Goal: Find specific page/section: Find specific page/section

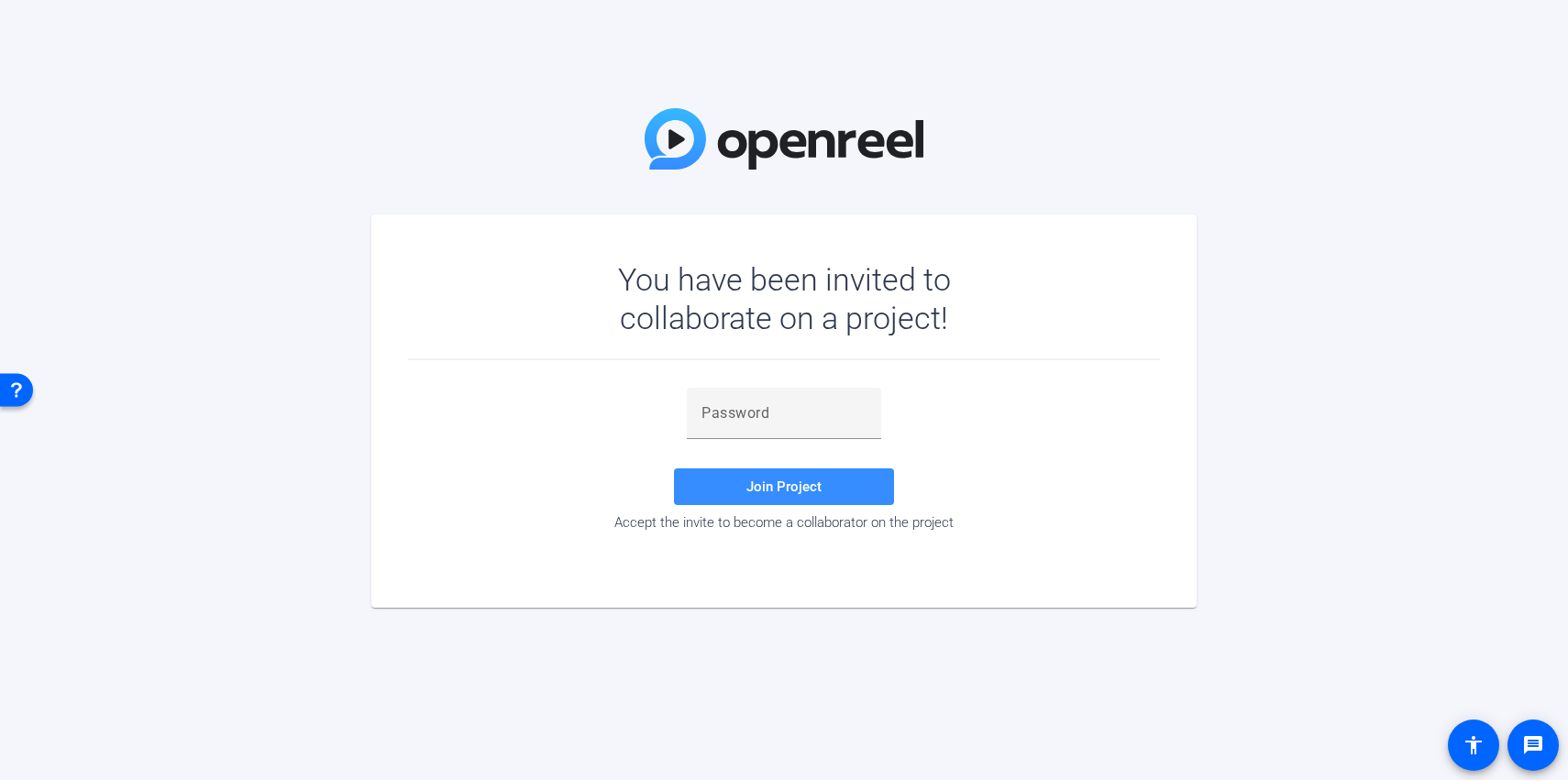
click at [641, 85] on div "You have been invited to collaborate on a project! Join Project Accept the invi…" at bounding box center [784, 390] width 1568 height 780
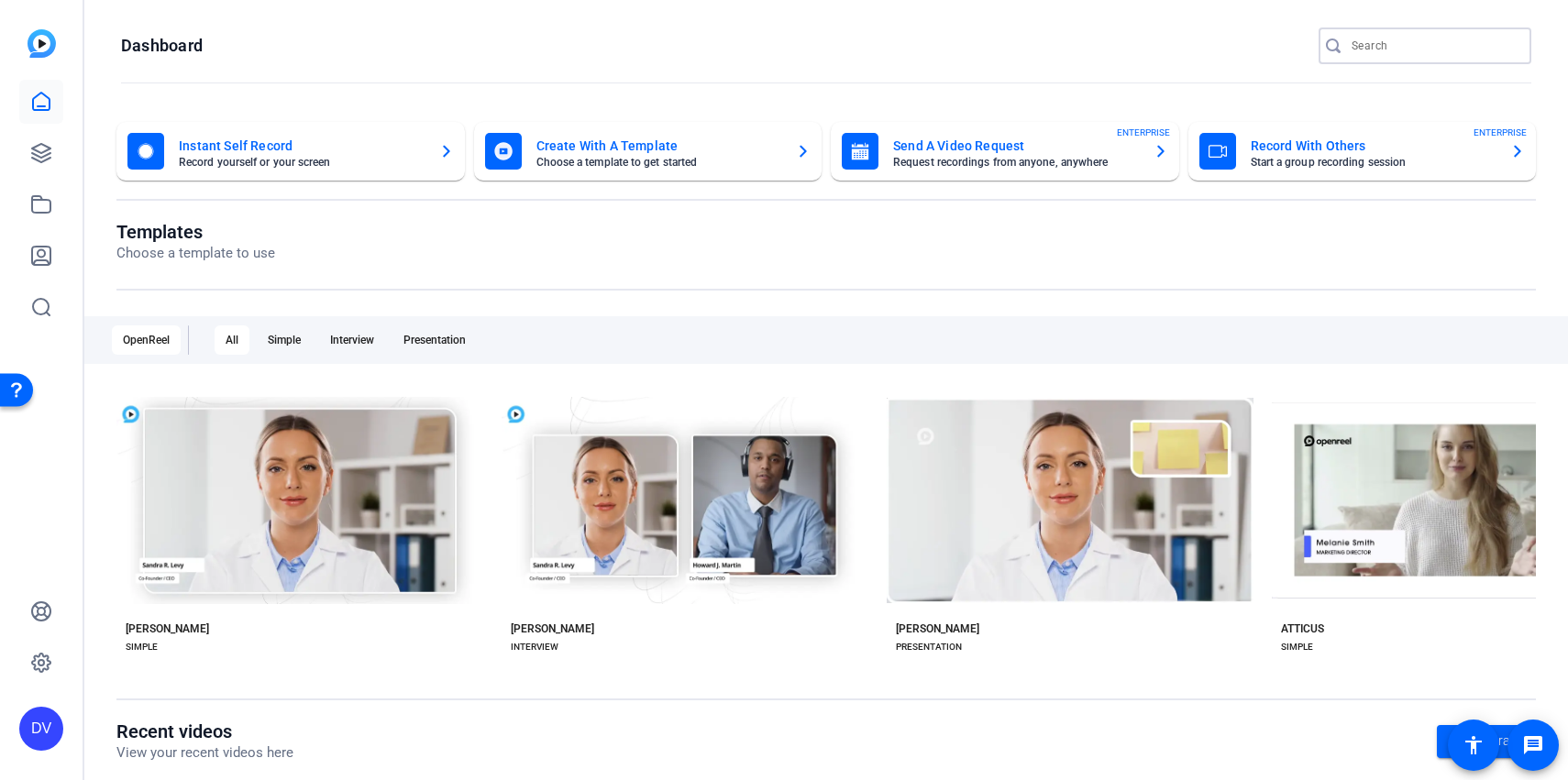
click at [1408, 49] on input "Search" at bounding box center [1434, 45] width 165 height 22
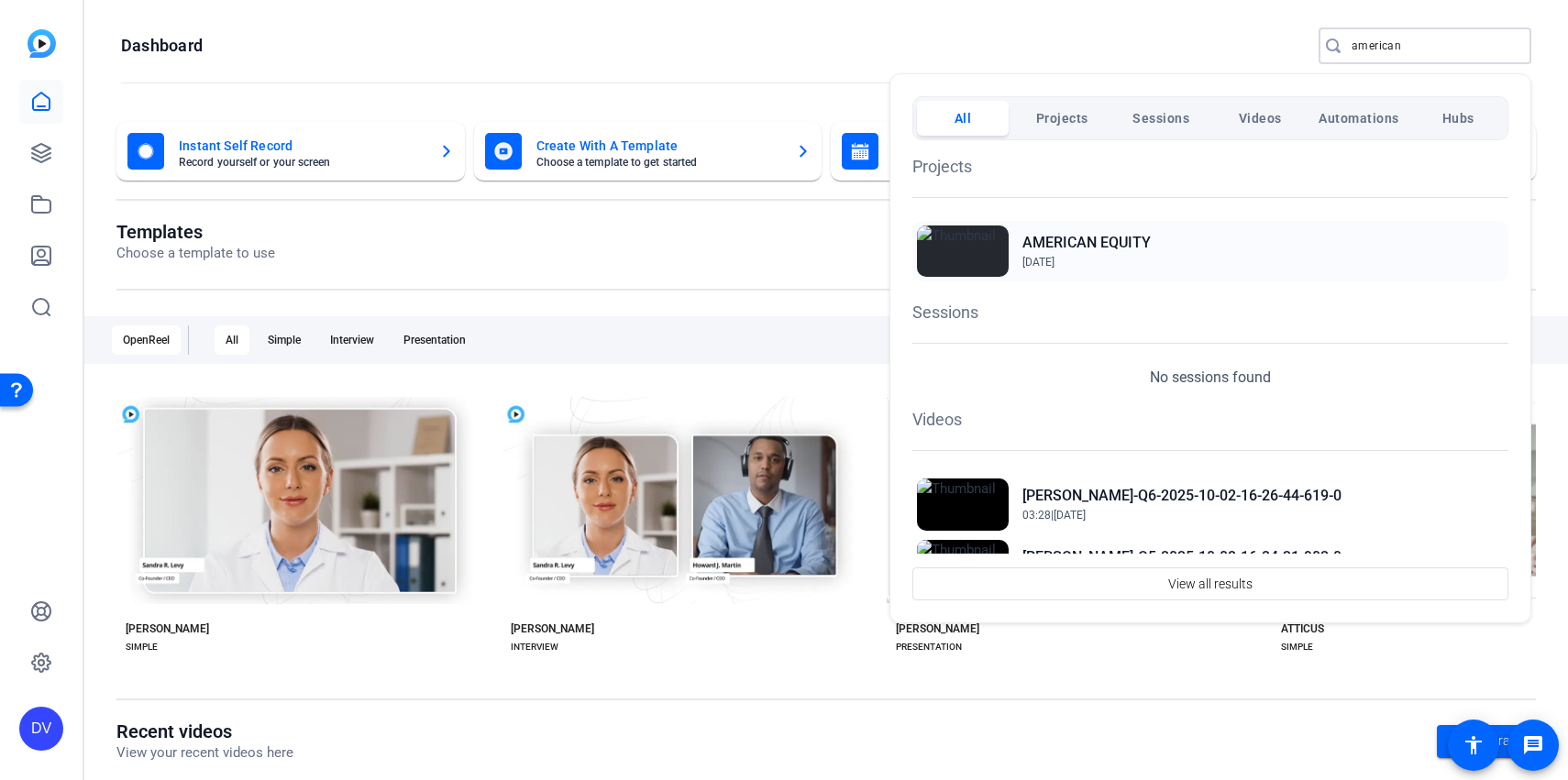
type input "american"
click at [1250, 257] on div "AMERICAN EQUITY May 19, 2025" at bounding box center [1210, 250] width 596 height 60
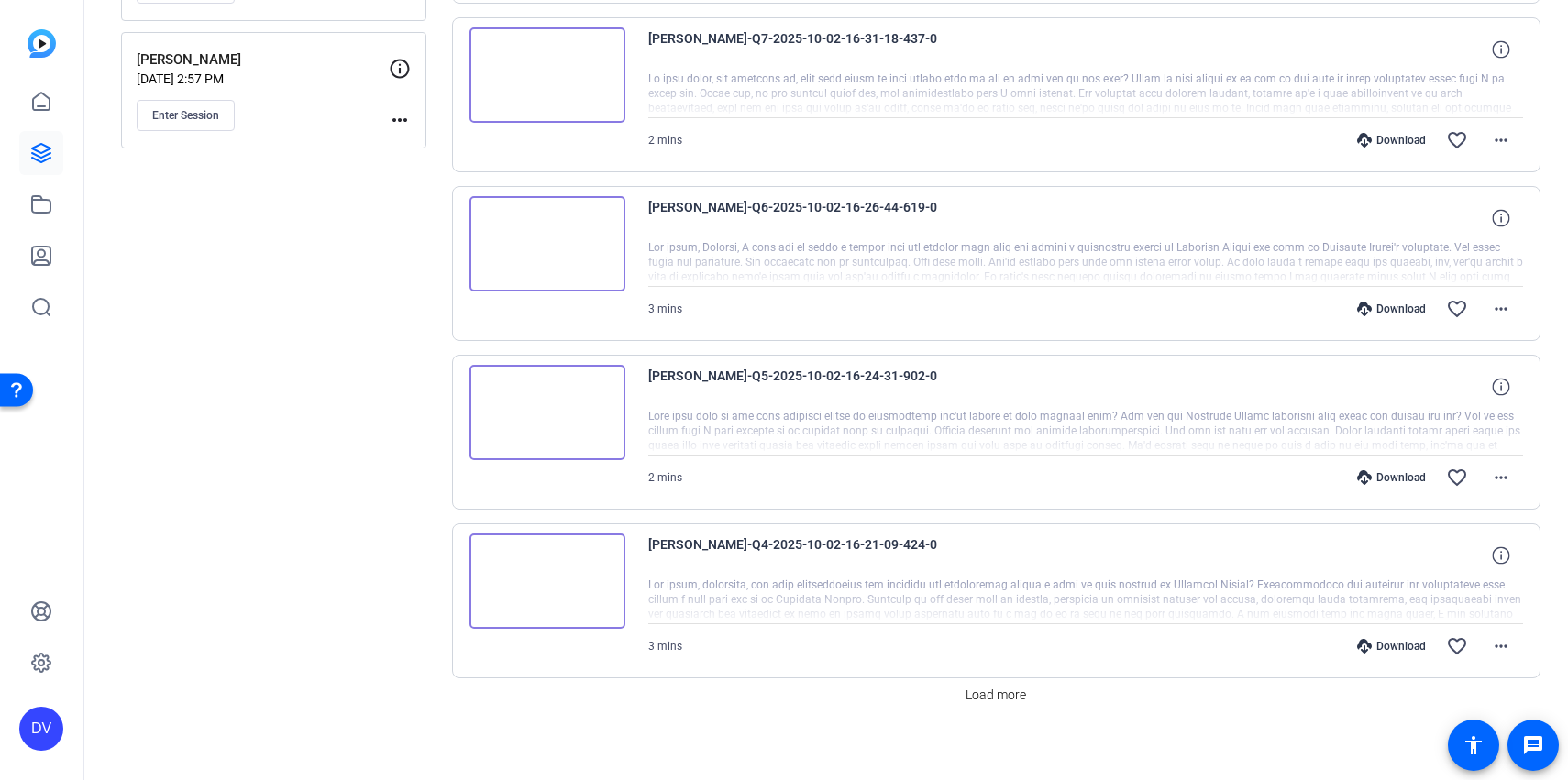
scroll to position [1411, 0]
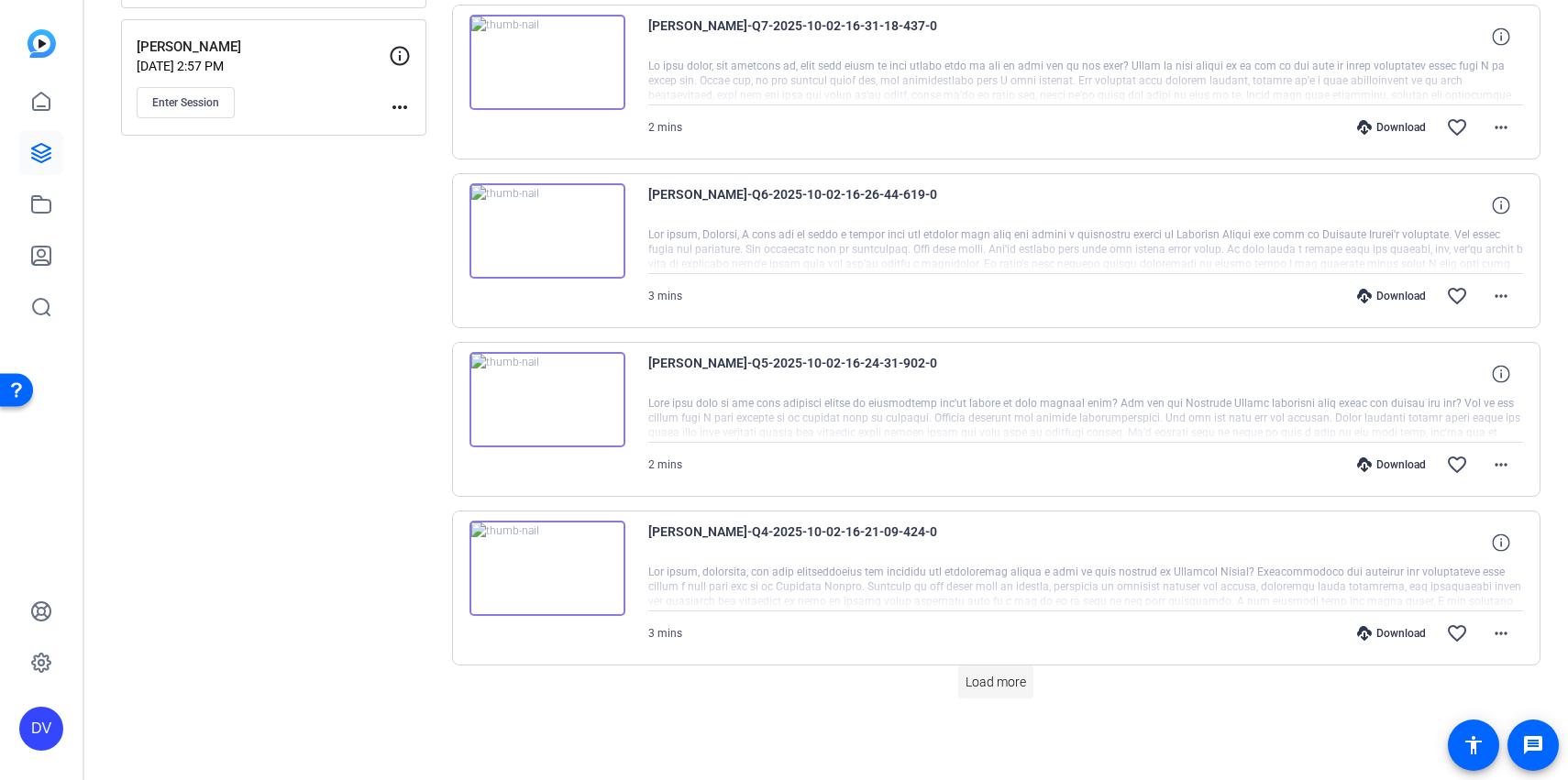
click at [984, 682] on span "Load more" at bounding box center [995, 682] width 60 height 19
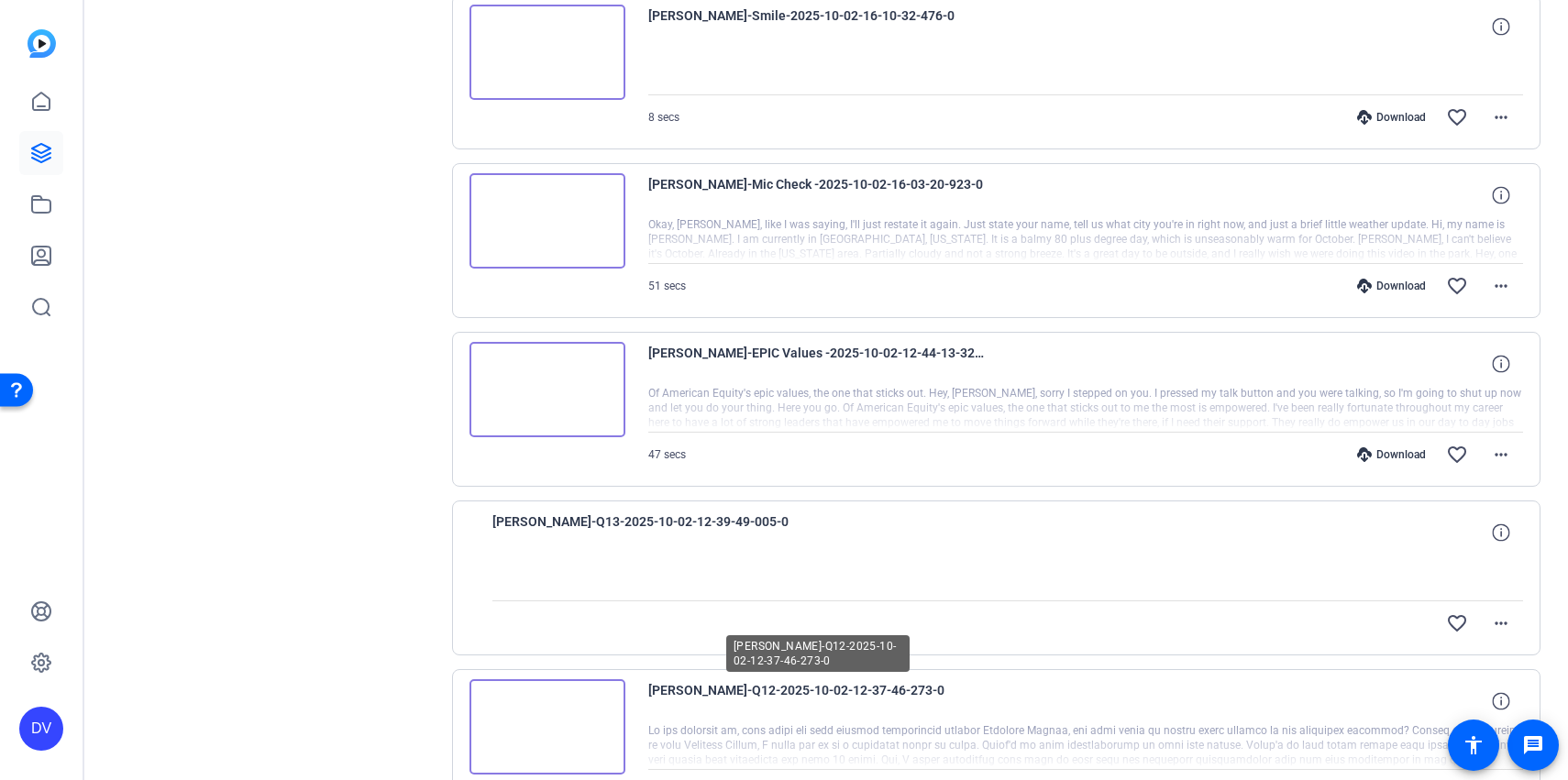
scroll to position [2610, 0]
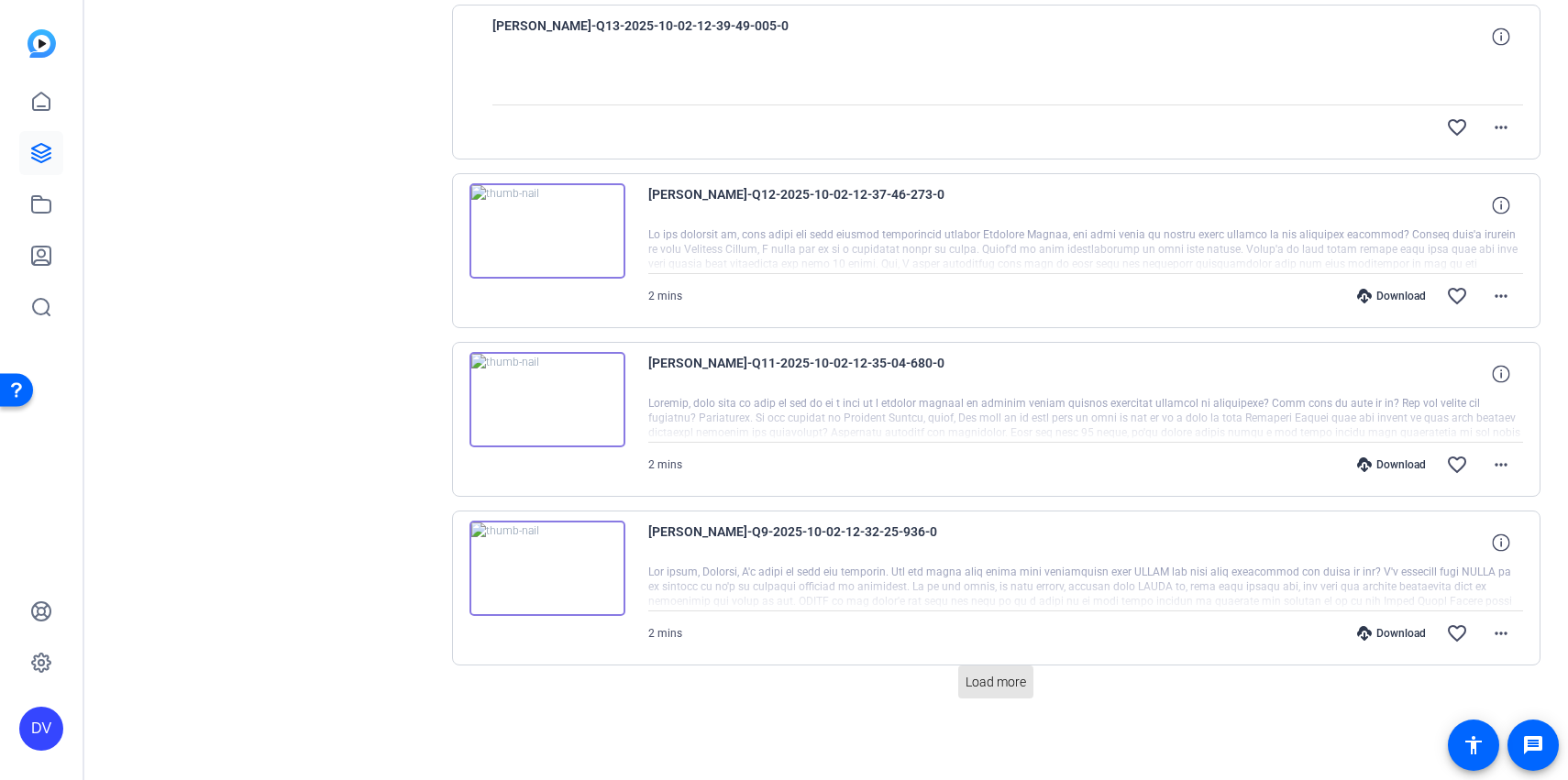
click at [982, 678] on span "Load more" at bounding box center [995, 682] width 60 height 19
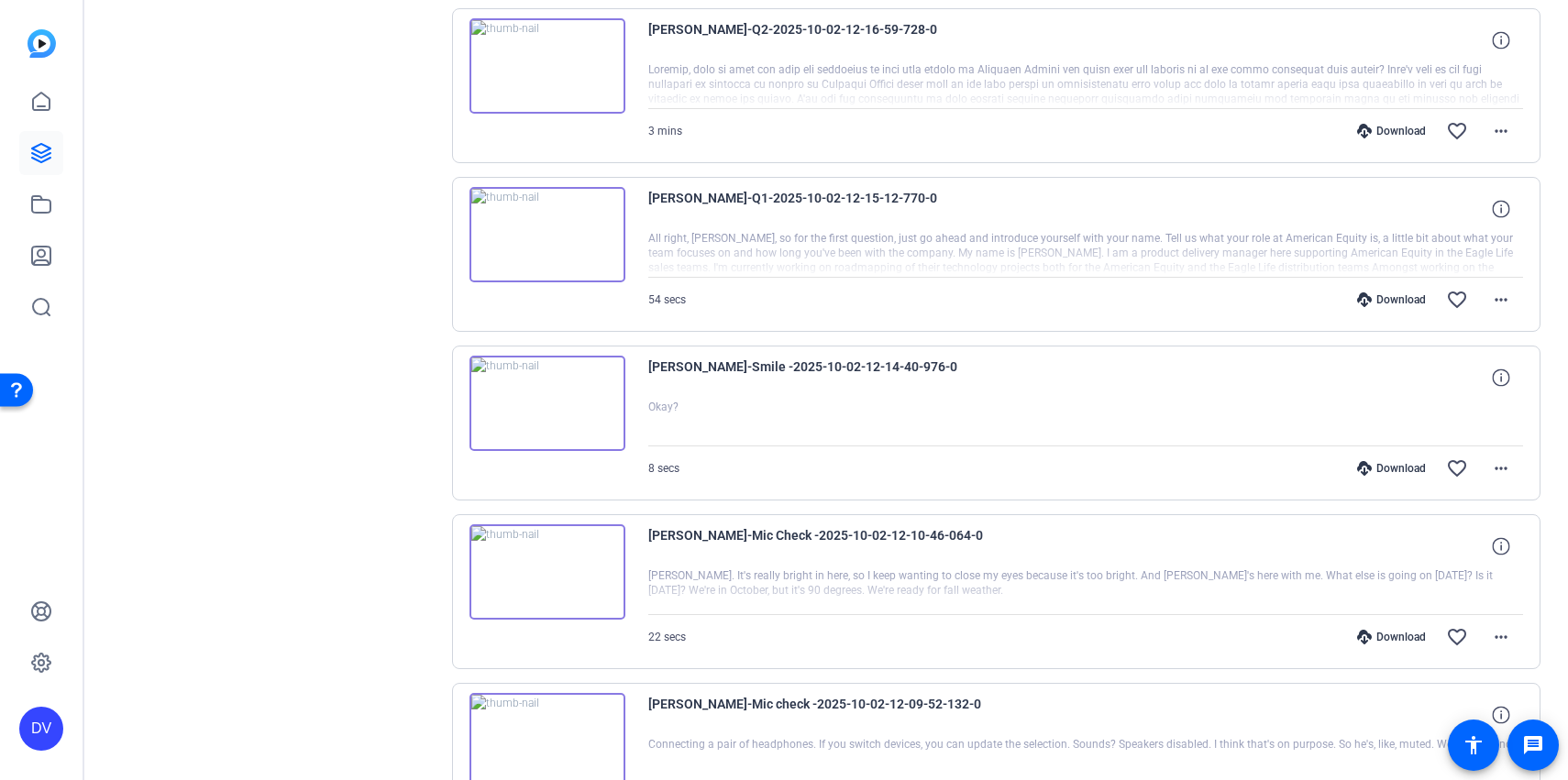
scroll to position [4784, 0]
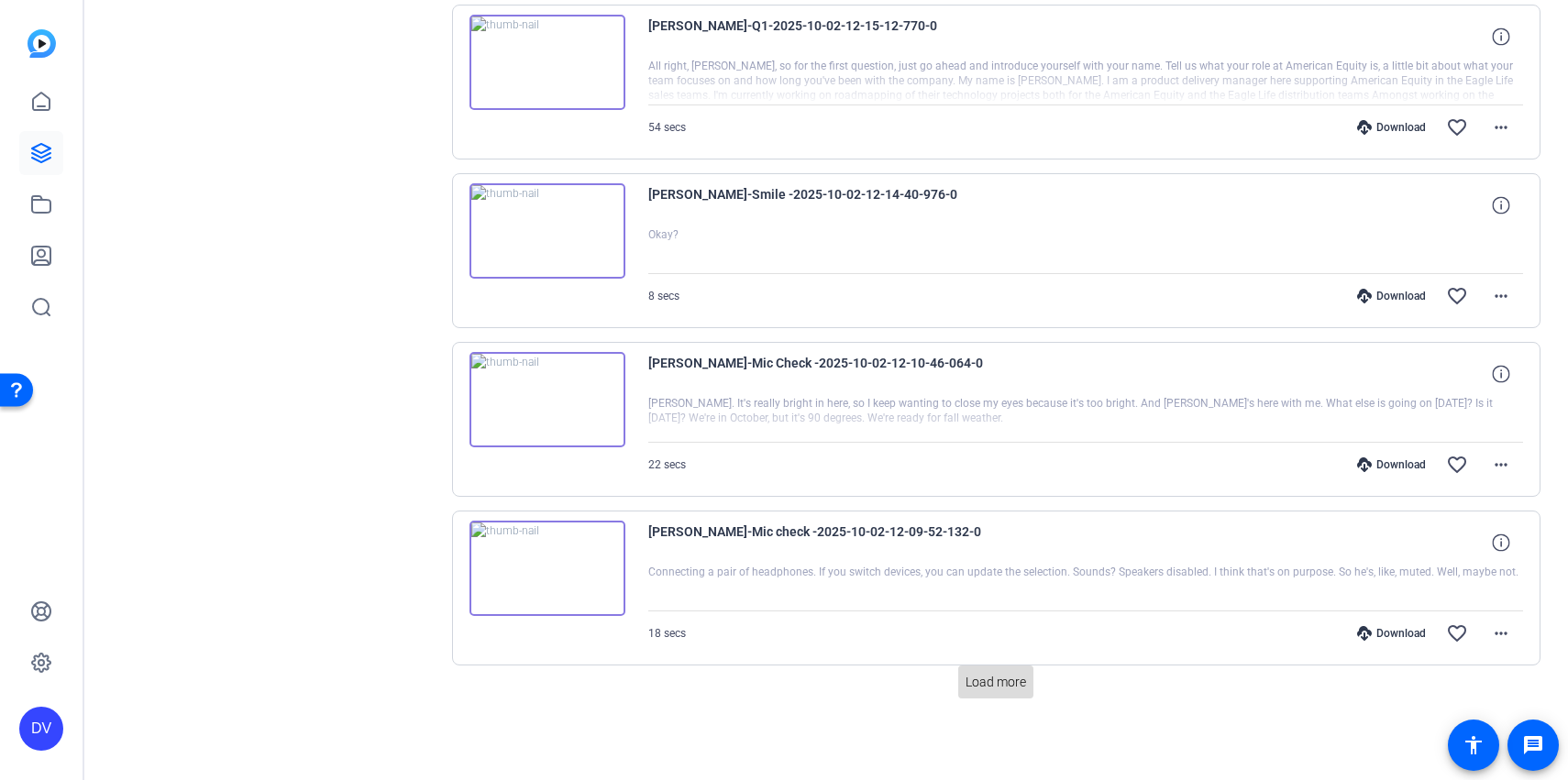
click at [987, 684] on span "Load more" at bounding box center [995, 682] width 60 height 19
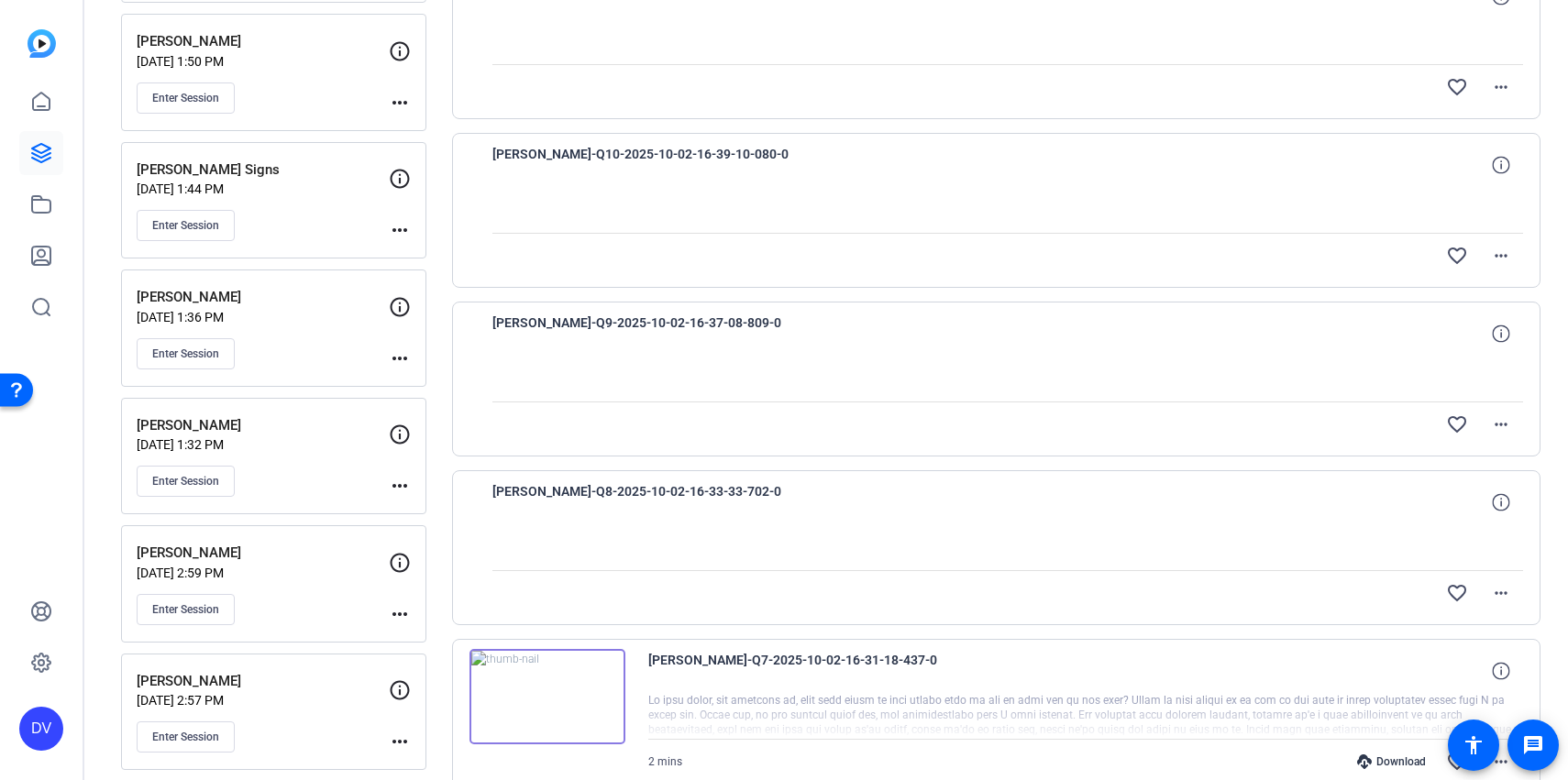
scroll to position [783, 0]
